Goal: Check status

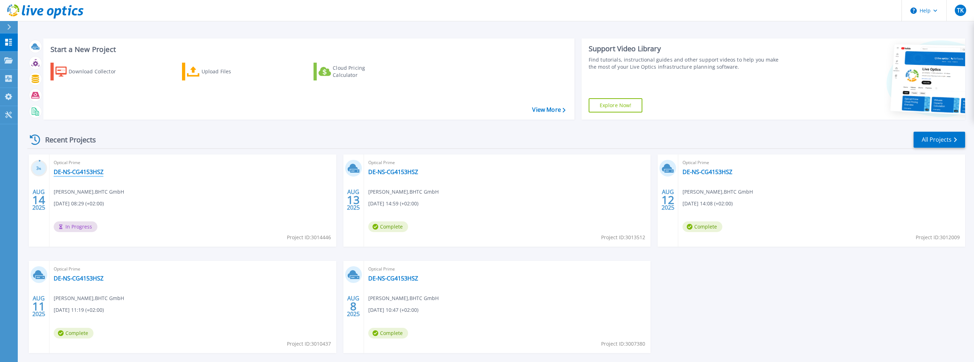
click at [85, 171] on link "DE-NS-CG4153HSZ" at bounding box center [79, 171] width 50 height 7
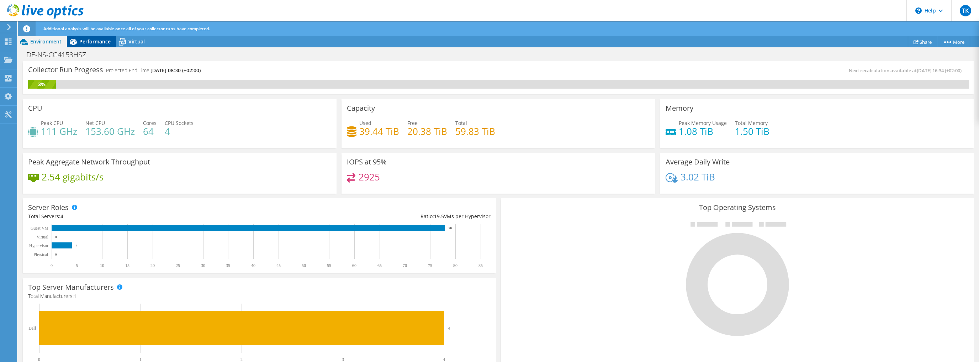
click at [80, 41] on span "Performance" at bounding box center [94, 41] width 31 height 7
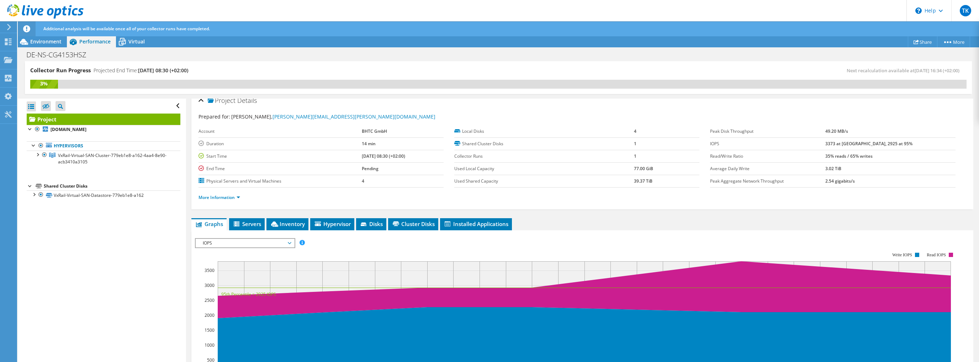
scroll to position [2, 0]
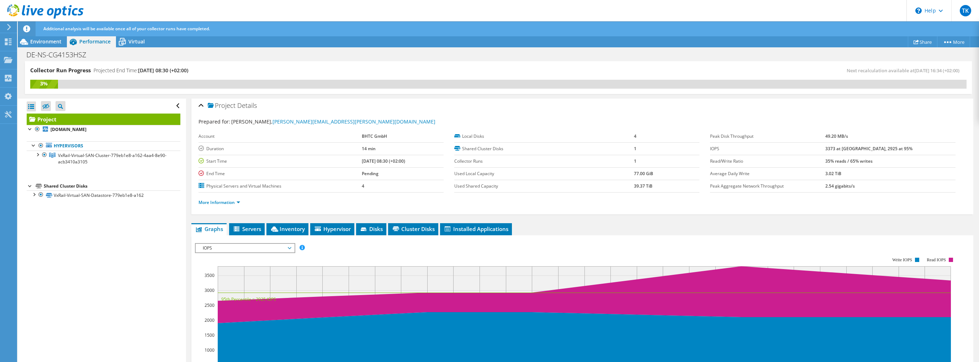
click at [268, 248] on span "IOPS" at bounding box center [244, 248] width 91 height 9
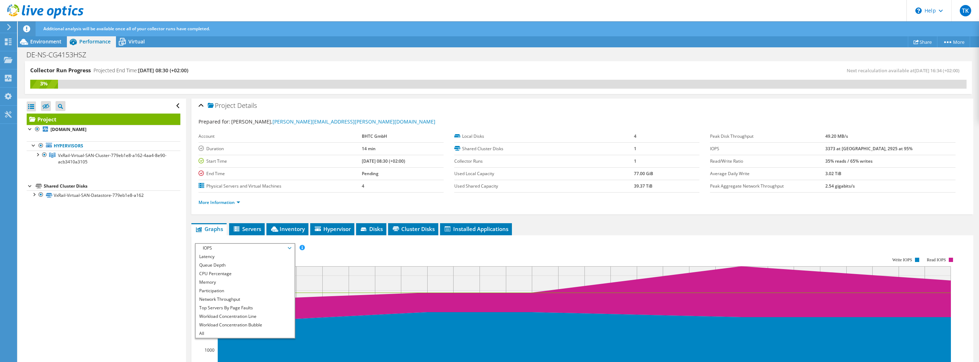
scroll to position [31, 0]
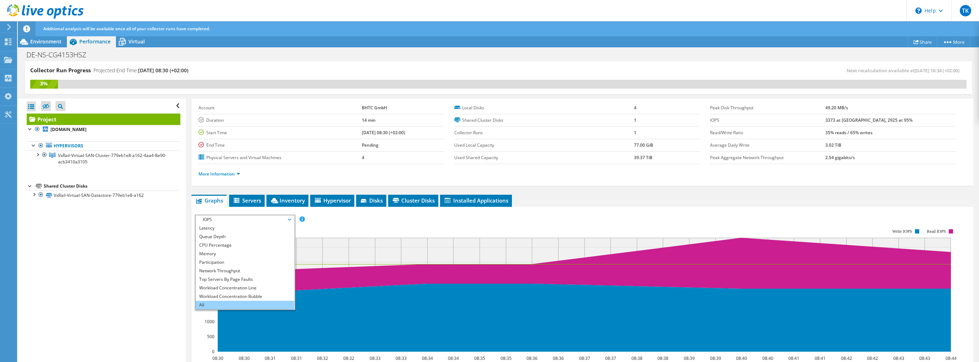
click at [211, 300] on li "All" at bounding box center [245, 304] width 99 height 9
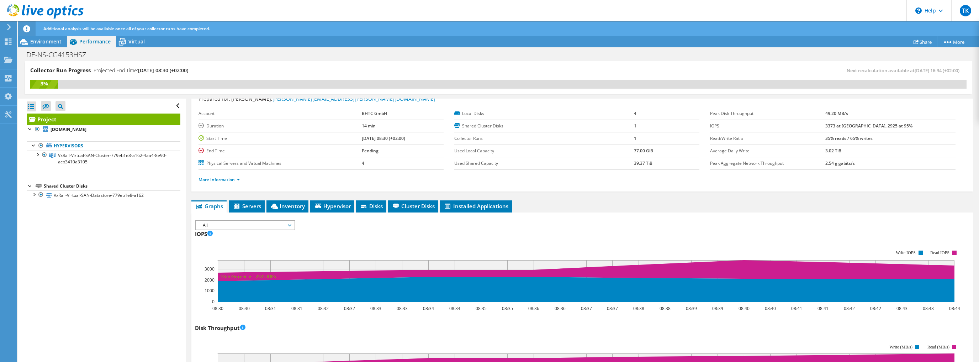
scroll to position [0, 0]
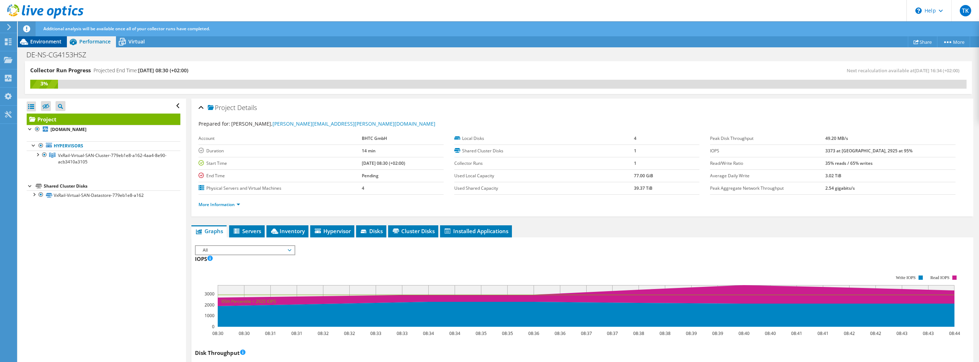
click at [59, 44] on span "Environment" at bounding box center [45, 41] width 31 height 7
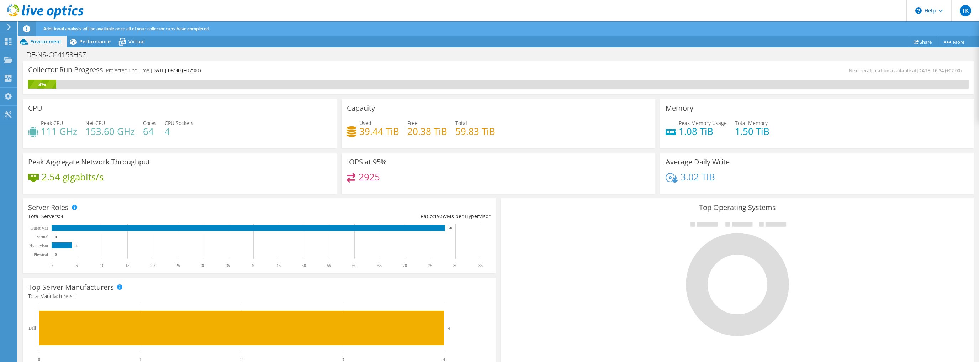
click at [497, 169] on div "IOPS at 95% 2925" at bounding box center [498, 173] width 314 height 41
drag, startPoint x: 388, startPoint y: 175, endPoint x: 361, endPoint y: 178, distance: 27.2
click at [361, 178] on div "2925" at bounding box center [498, 180] width 303 height 15
click at [415, 180] on div "2925" at bounding box center [498, 180] width 303 height 15
click at [94, 41] on span "Performance" at bounding box center [94, 41] width 31 height 7
